Goal: Task Accomplishment & Management: Complete application form

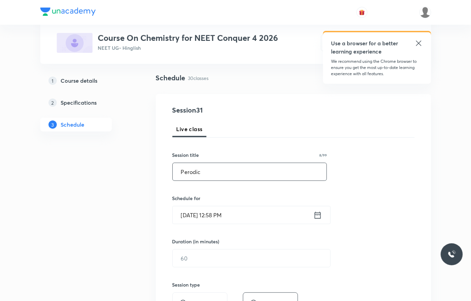
scroll to position [45, 0]
paste input "periodic table"
type input "periodic table 01"
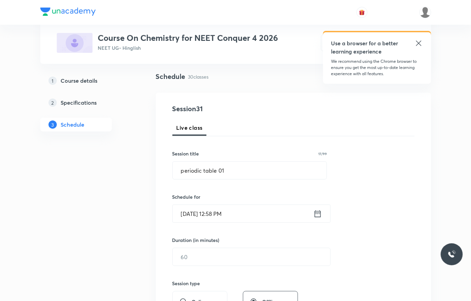
click at [250, 208] on input "[DATE] 12:58 PM" at bounding box center [243, 214] width 141 height 18
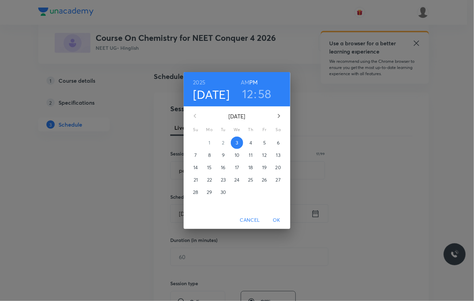
click at [249, 95] on h3 "12" at bounding box center [247, 94] width 11 height 14
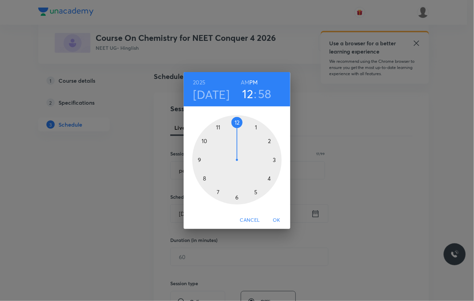
click at [274, 161] on div at bounding box center [236, 159] width 89 height 89
click at [238, 121] on div at bounding box center [236, 159] width 89 height 89
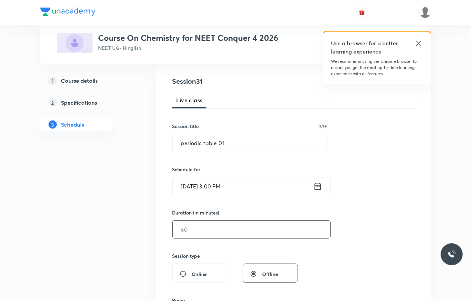
scroll to position [73, 0]
click at [213, 233] on input "text" at bounding box center [251, 229] width 157 height 18
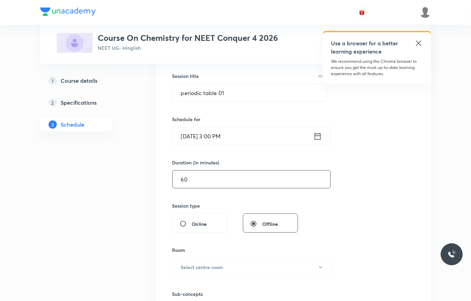
scroll to position [123, 0]
type input "60"
click at [218, 260] on button "Select centre room" at bounding box center [251, 266] width 159 height 19
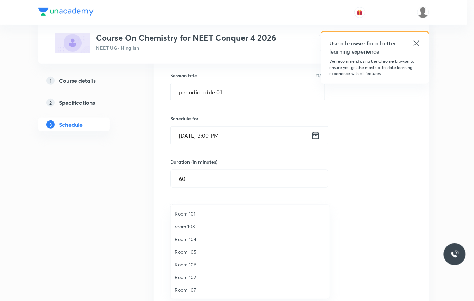
click at [196, 276] on span "Room 102" at bounding box center [250, 277] width 151 height 7
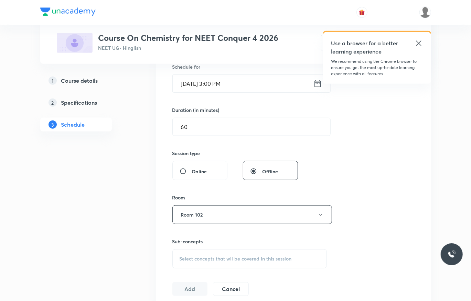
scroll to position [176, 0]
click at [219, 261] on span "Select concepts that wil be covered in this session" at bounding box center [235, 257] width 112 height 5
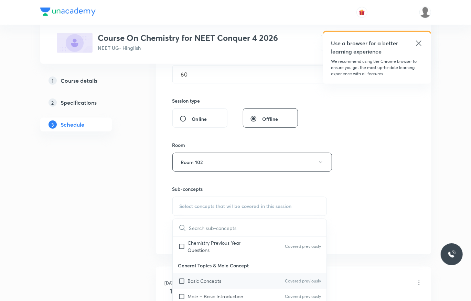
scroll to position [64, 0]
drag, startPoint x: 242, startPoint y: 279, endPoint x: 472, endPoint y: 219, distance: 237.8
click at [244, 279] on div "Basic Concepts Covered previously" at bounding box center [250, 280] width 154 height 15
checkbox input "true"
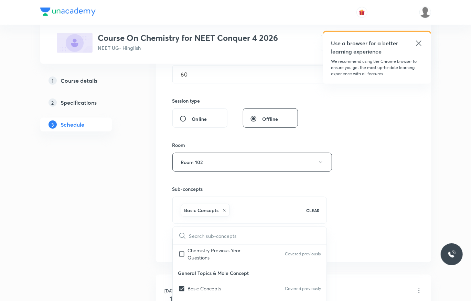
drag, startPoint x: 416, startPoint y: 193, endPoint x: 349, endPoint y: 198, distance: 67.6
click at [410, 191] on div "Session 31 Live class Session title 17/99 periodic table 01 ​ Schedule for [DAT…" at bounding box center [293, 86] width 275 height 353
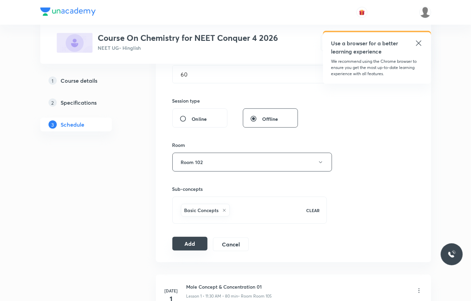
click at [191, 243] on button "Add" at bounding box center [189, 244] width 35 height 14
